Goal: Navigation & Orientation: Find specific page/section

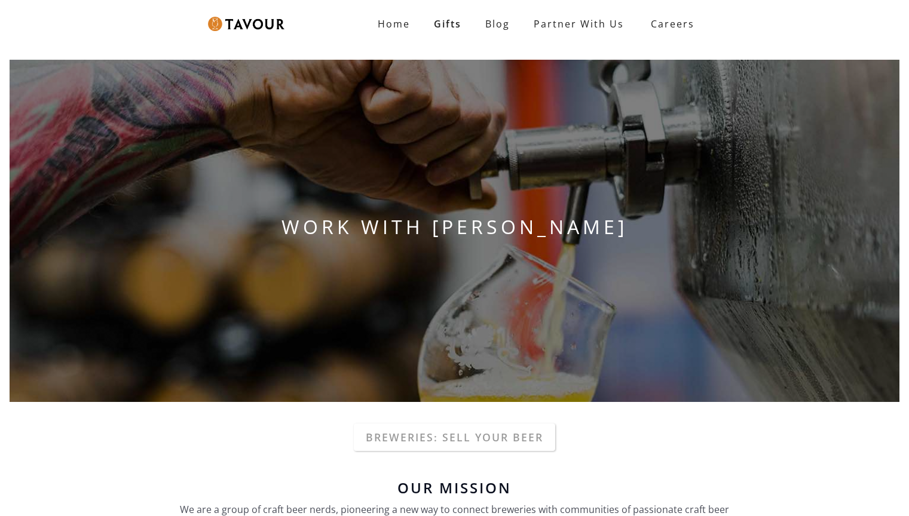
click at [448, 24] on link "Gifts" at bounding box center [447, 24] width 51 height 24
